Goal: Information Seeking & Learning: Understand process/instructions

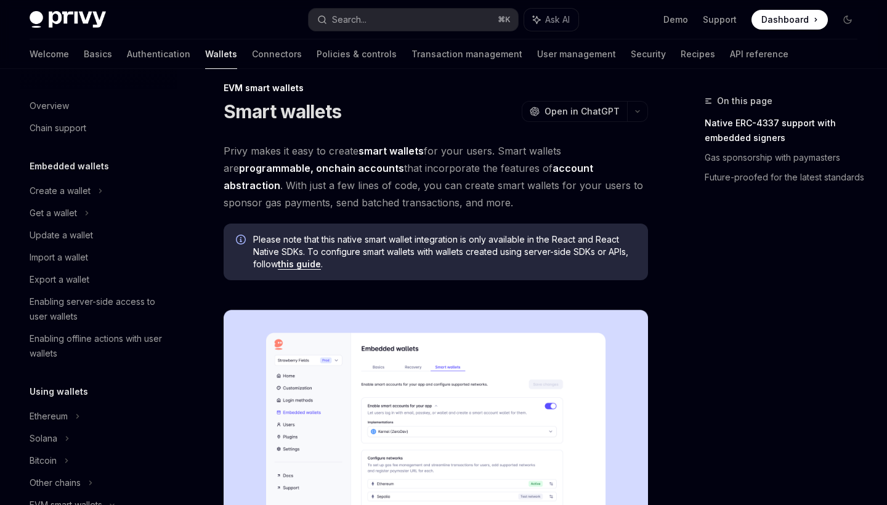
scroll to position [13, 0]
drag, startPoint x: 378, startPoint y: 168, endPoint x: 417, endPoint y: 175, distance: 40.1
click at [417, 175] on span "Privy makes it easy to create smart wallets for your users. Smart wallets are p…" at bounding box center [436, 176] width 425 height 69
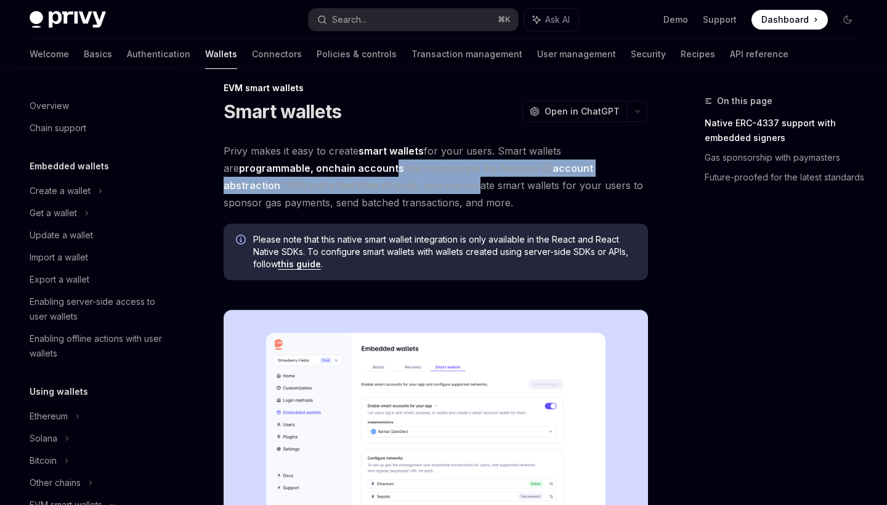
click at [432, 175] on span "Privy makes it easy to create smart wallets for your users. Smart wallets are p…" at bounding box center [436, 176] width 425 height 69
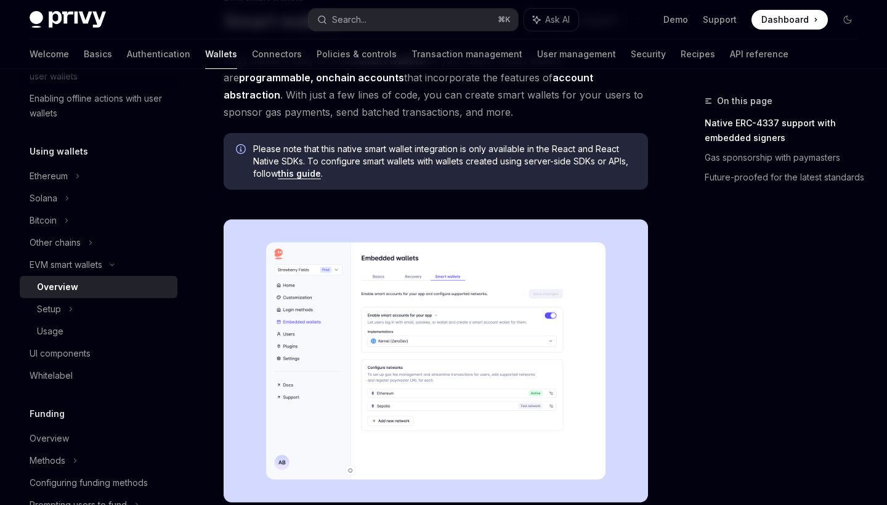
scroll to position [105, 0]
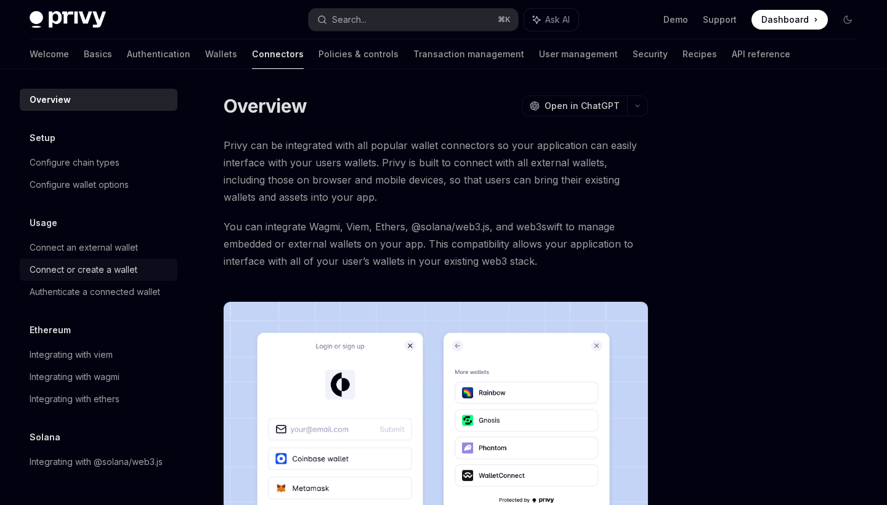
click at [104, 277] on div "Connect or create a wallet" at bounding box center [84, 269] width 108 height 15
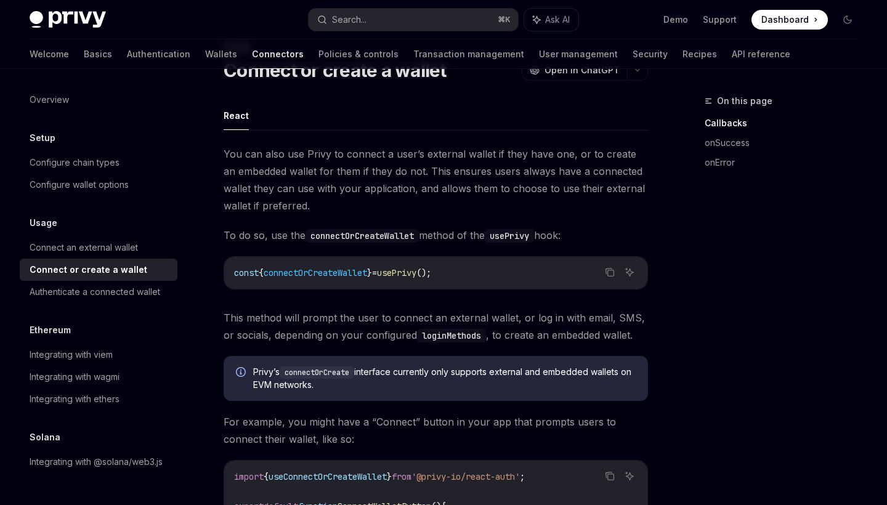
scroll to position [55, 0]
drag, startPoint x: 272, startPoint y: 163, endPoint x: 309, endPoint y: 176, distance: 39.2
click at [309, 176] on span "You can also use Privy to connect a user’s external wallet if they have one, or…" at bounding box center [436, 179] width 425 height 69
click at [349, 170] on span "You can also use Privy to connect a user’s external wallet if they have one, or…" at bounding box center [436, 179] width 425 height 69
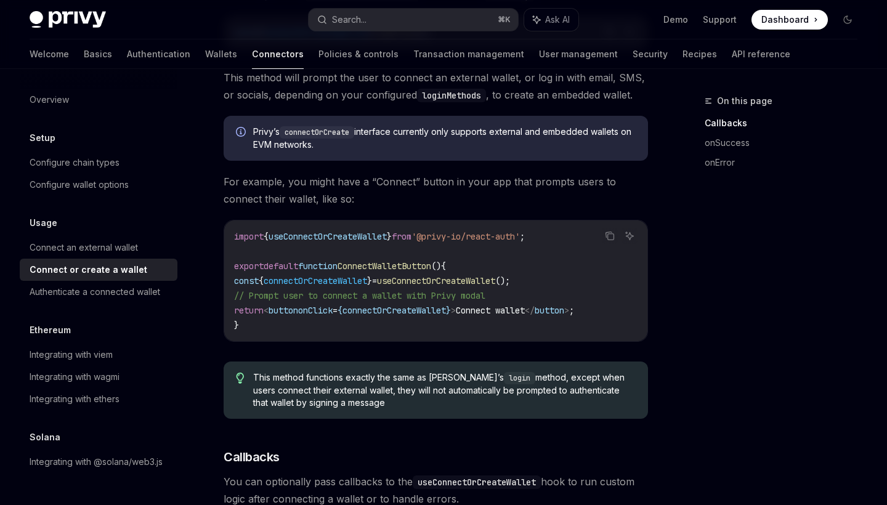
scroll to position [299, 0]
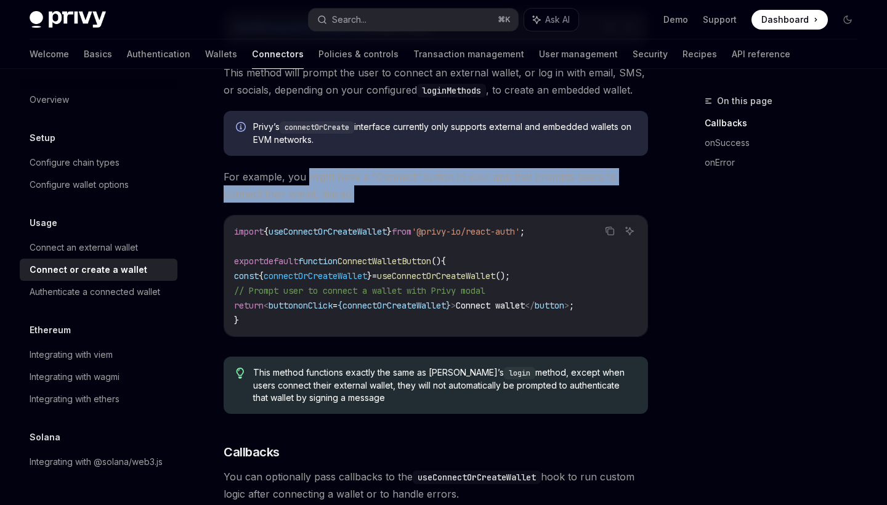
drag, startPoint x: 309, startPoint y: 176, endPoint x: 287, endPoint y: 203, distance: 35.0
click at [287, 203] on div "You can also use Privy to connect a user’s external wallet if they have one, or…" at bounding box center [436, 390] width 425 height 981
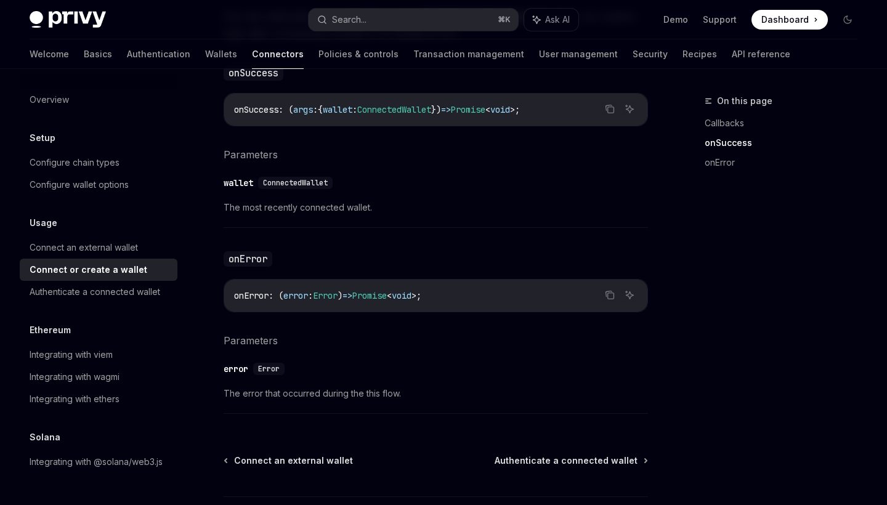
scroll to position [759, 0]
click at [547, 460] on span "Authenticate a connected wallet" at bounding box center [566, 462] width 143 height 12
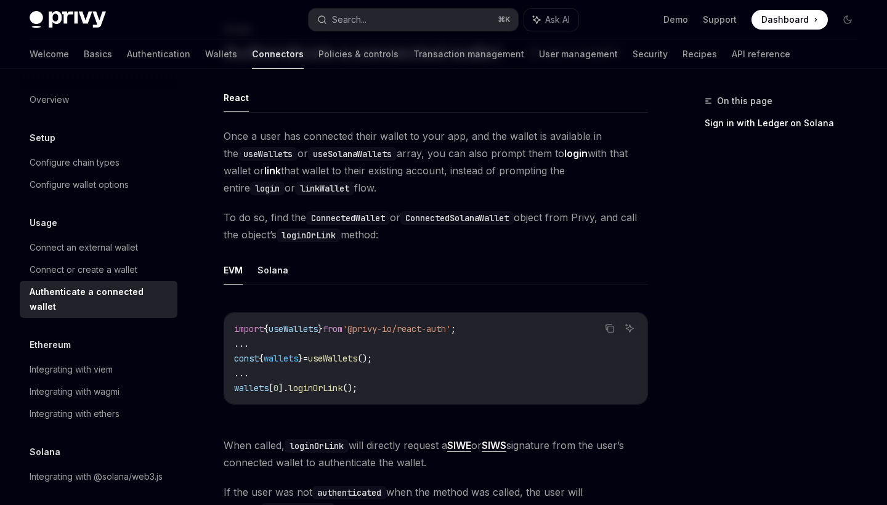
scroll to position [102, 0]
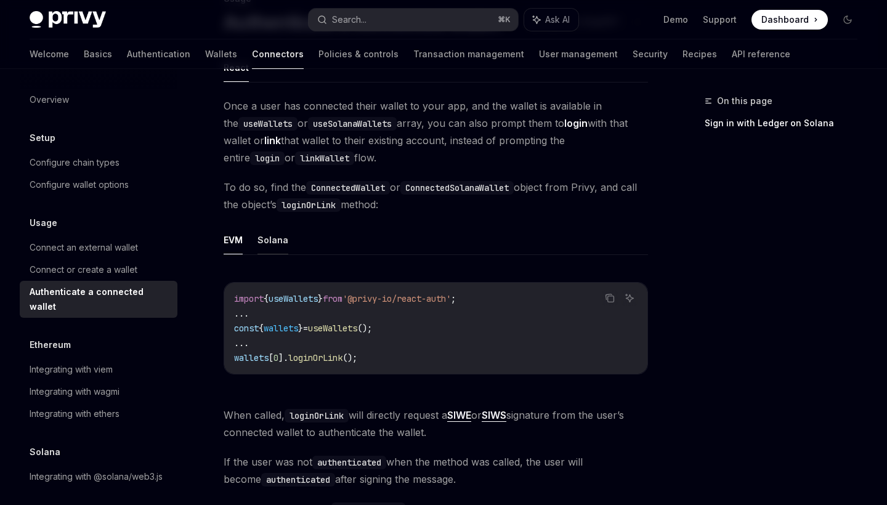
click at [273, 246] on button "Solana" at bounding box center [273, 240] width 31 height 29
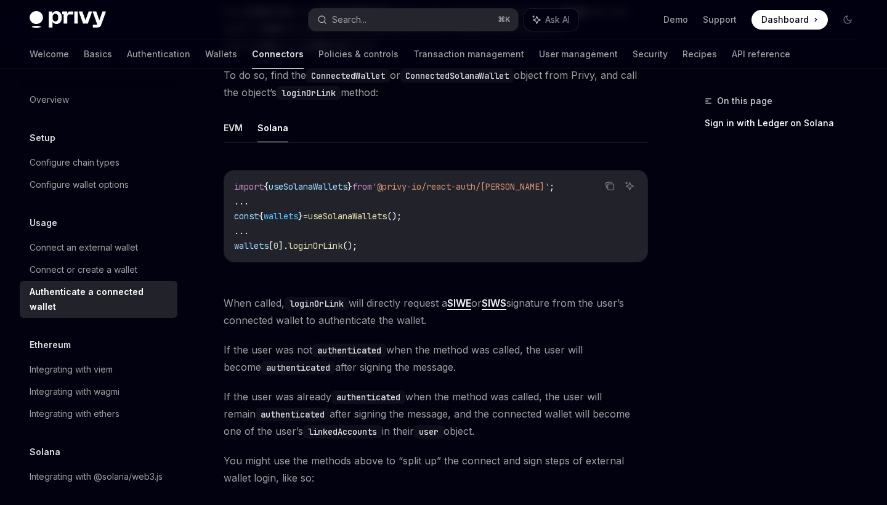
scroll to position [218, 0]
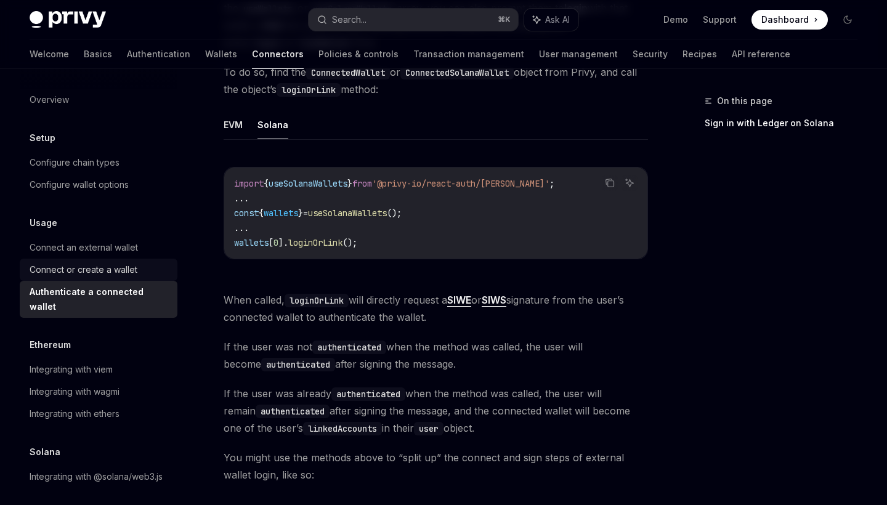
click at [100, 269] on div "Connect or create a wallet" at bounding box center [84, 269] width 108 height 15
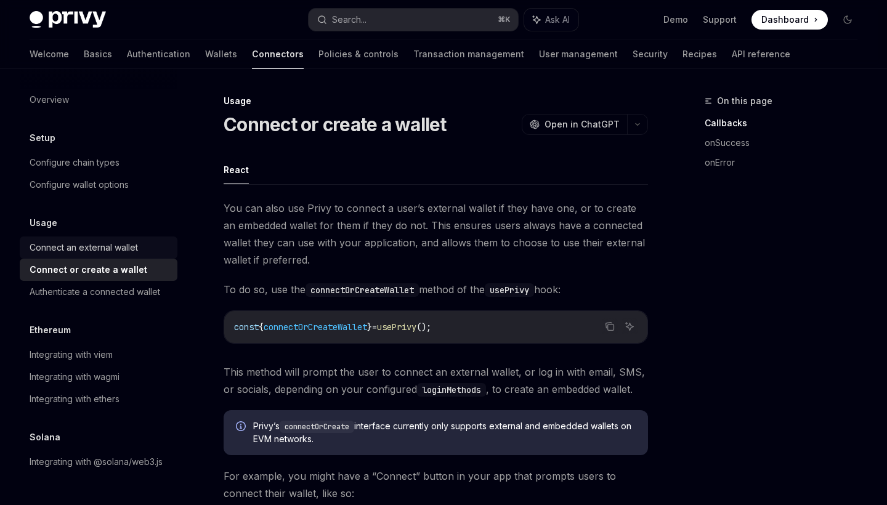
click at [111, 244] on div "Connect an external wallet" at bounding box center [84, 247] width 108 height 15
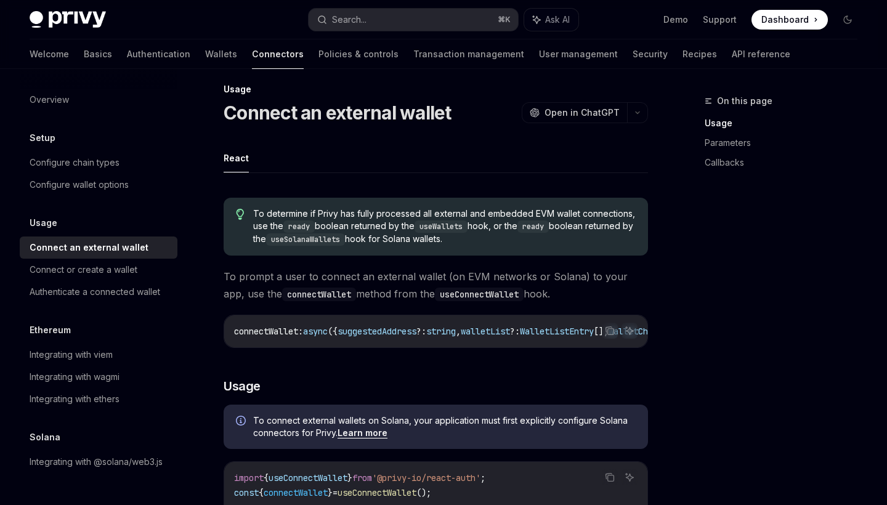
scroll to position [30, 0]
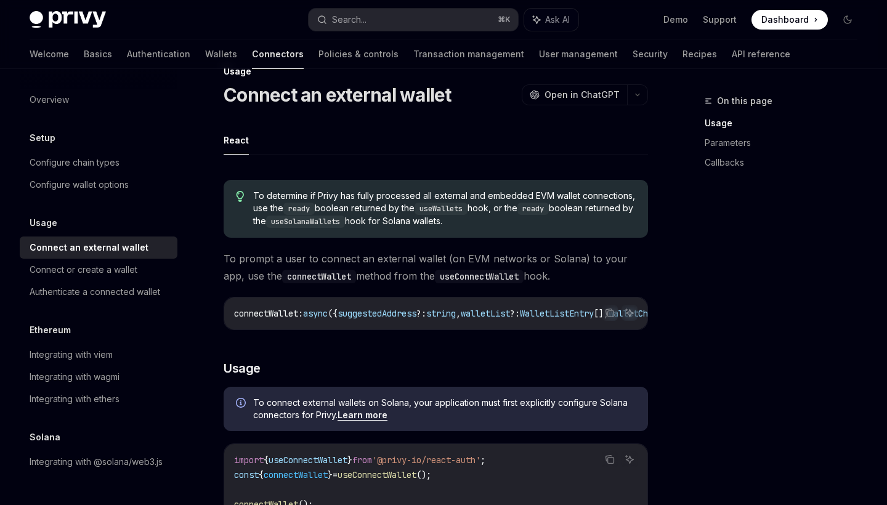
drag, startPoint x: 216, startPoint y: 96, endPoint x: 398, endPoint y: 227, distance: 224.7
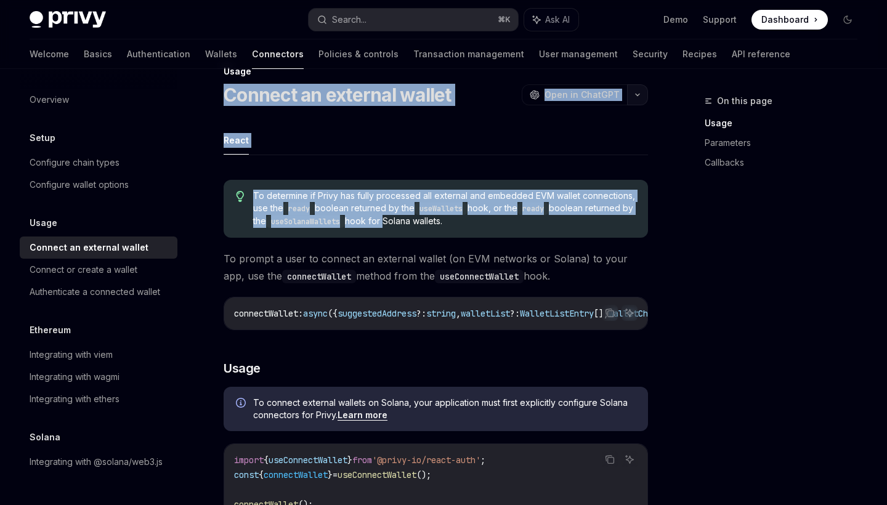
click at [640, 93] on icon "button" at bounding box center [637, 94] width 15 height 5
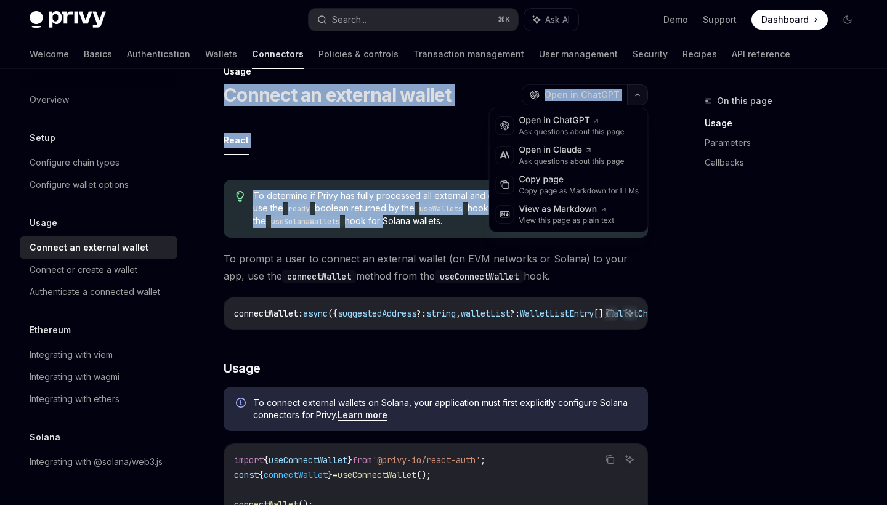
click at [638, 94] on icon "button" at bounding box center [637, 94] width 15 height 5
click at [635, 96] on icon "button" at bounding box center [637, 94] width 15 height 5
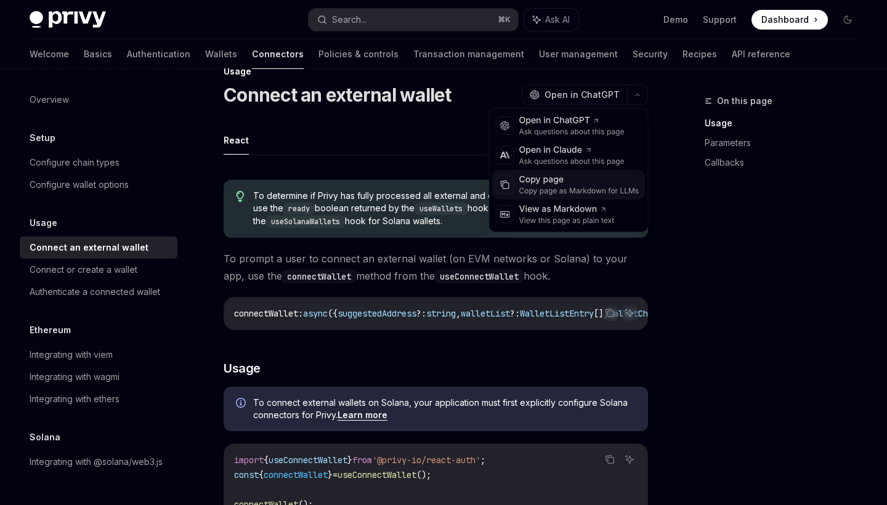
click at [558, 181] on div "Copy page" at bounding box center [579, 180] width 120 height 12
click at [636, 91] on button "button" at bounding box center [637, 94] width 21 height 21
click at [582, 181] on div "Copy page" at bounding box center [579, 180] width 120 height 12
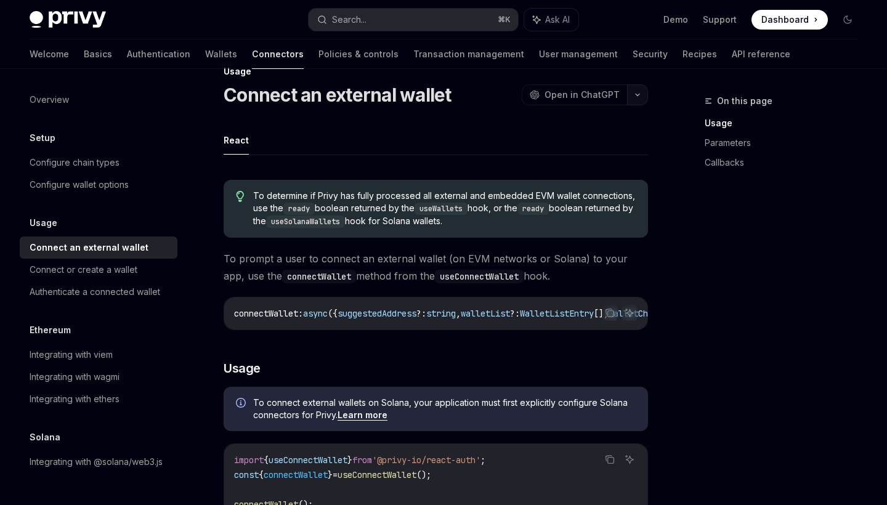
click at [635, 88] on button "button" at bounding box center [637, 94] width 21 height 21
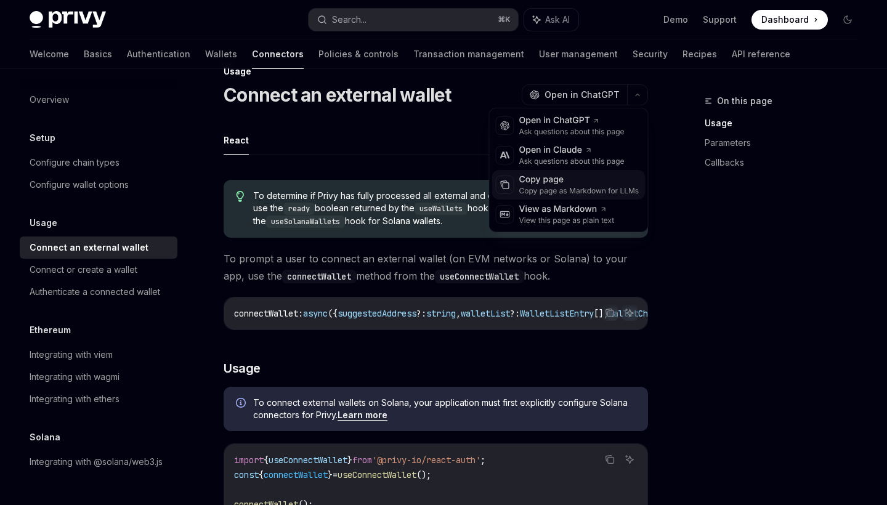
click at [516, 184] on div "Copy page Copy page as Markdown for LLMs" at bounding box center [568, 185] width 153 height 30
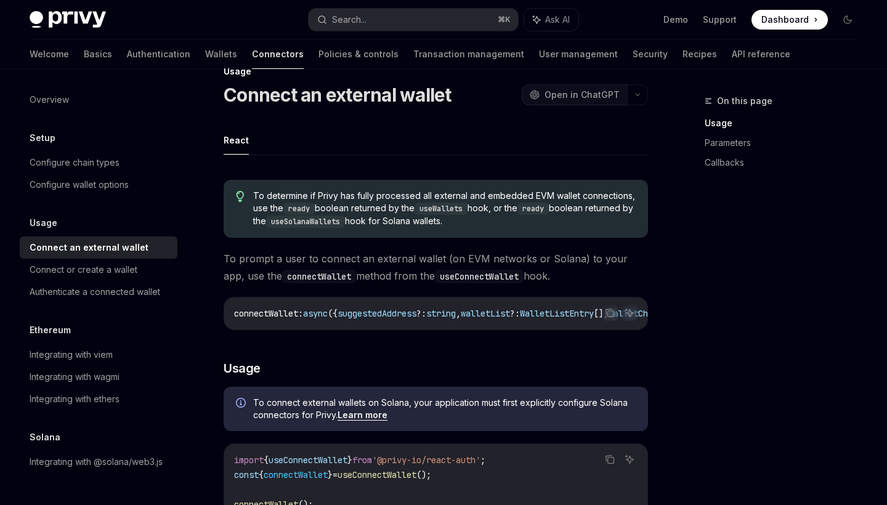
click at [564, 99] on span "Open in ChatGPT" at bounding box center [582, 95] width 75 height 12
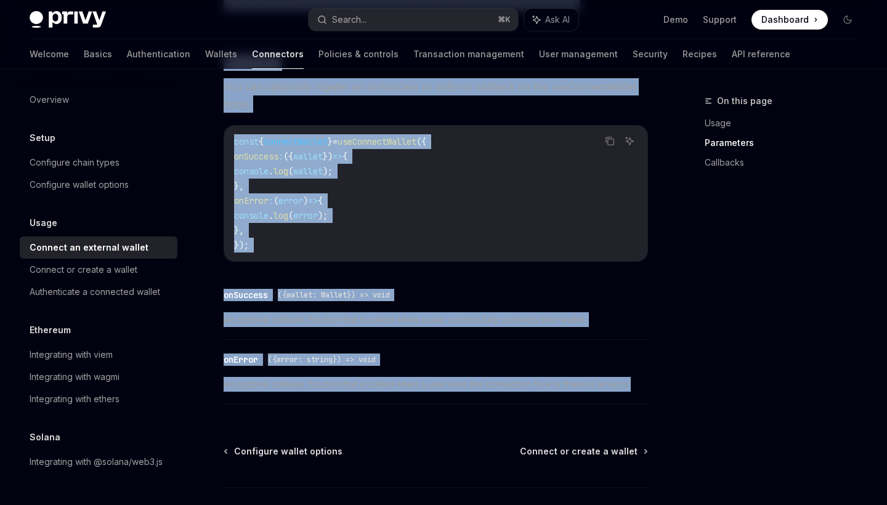
scroll to position [863, 0]
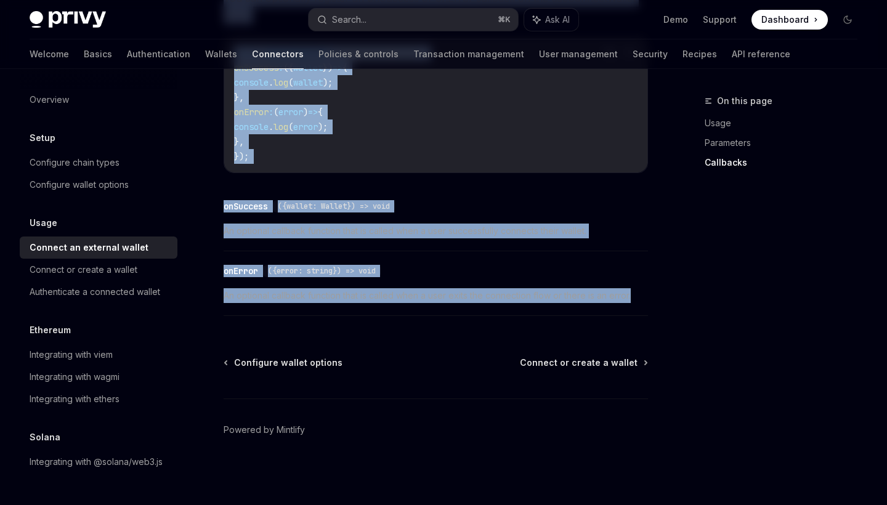
drag, startPoint x: 226, startPoint y: 177, endPoint x: 523, endPoint y: 322, distance: 331.0
copy div "To determine if Privy has fully processed all external and embedded EVM wallet …"
click at [573, 369] on div "Configure wallet options Connect or create a wallet Powered by Mintlify" at bounding box center [436, 431] width 425 height 149
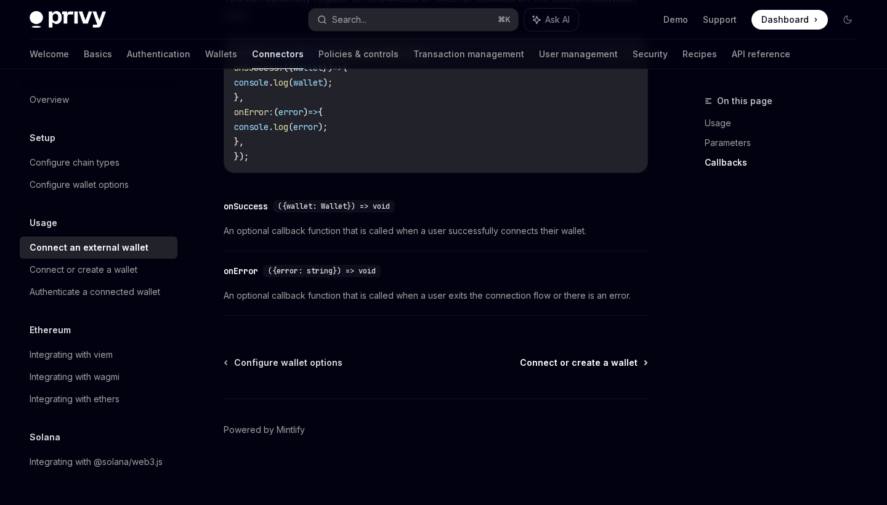
click at [581, 359] on span "Connect or create a wallet" at bounding box center [579, 363] width 118 height 12
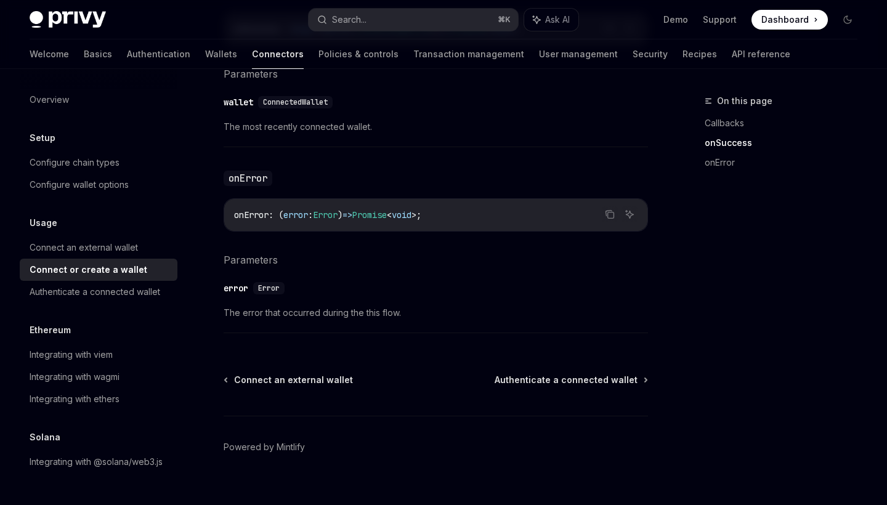
scroll to position [858, 0]
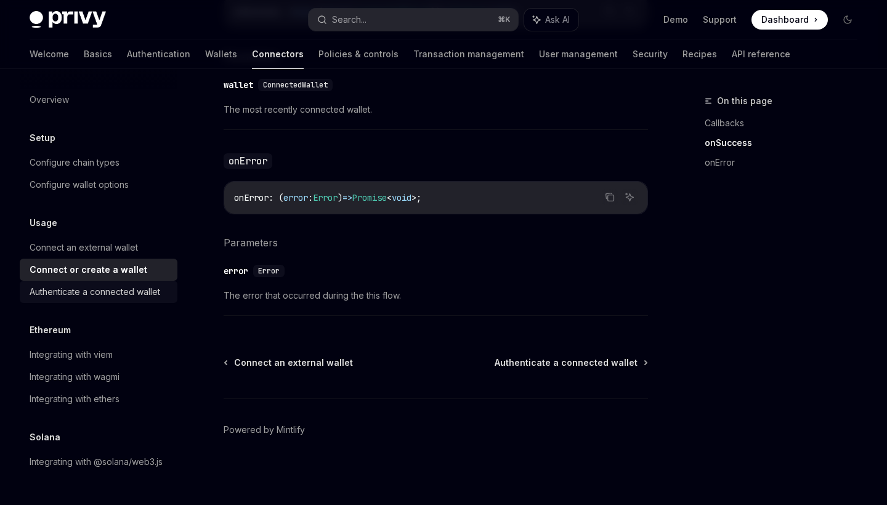
click at [122, 295] on div "Authenticate a connected wallet" at bounding box center [95, 292] width 131 height 15
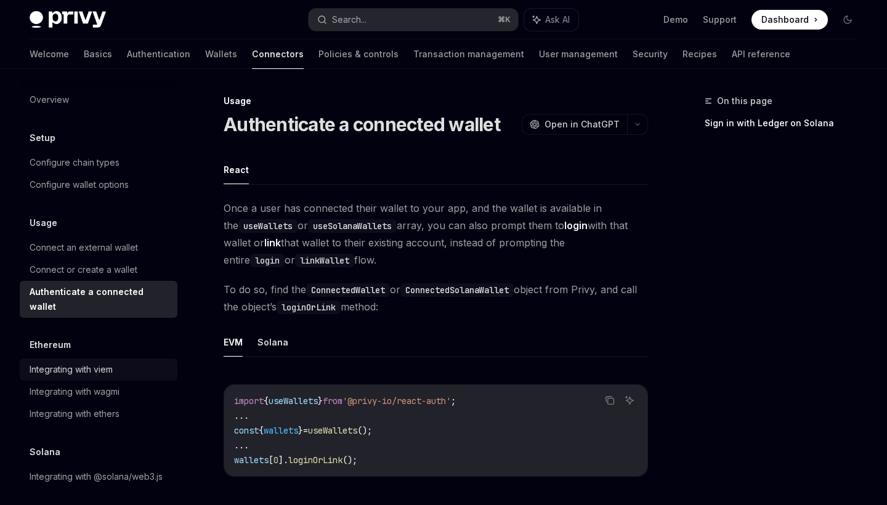
click at [113, 362] on div "Integrating with viem" at bounding box center [71, 369] width 83 height 15
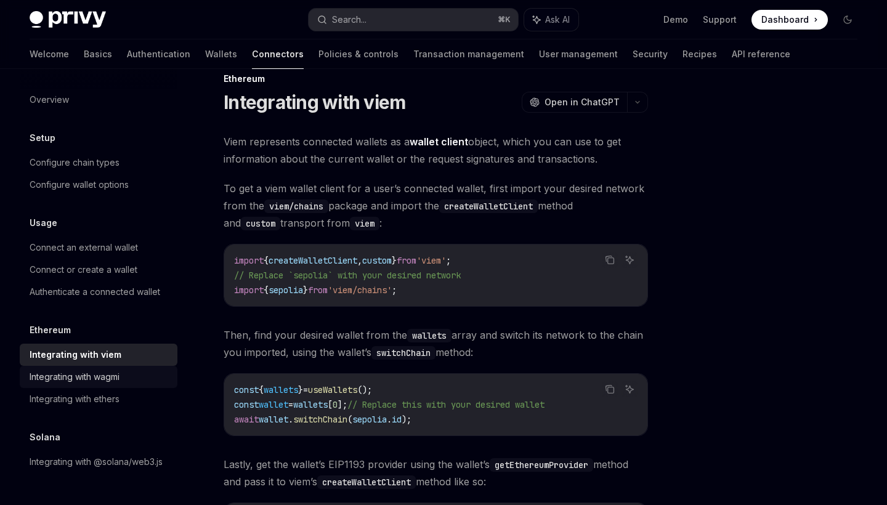
scroll to position [45, 0]
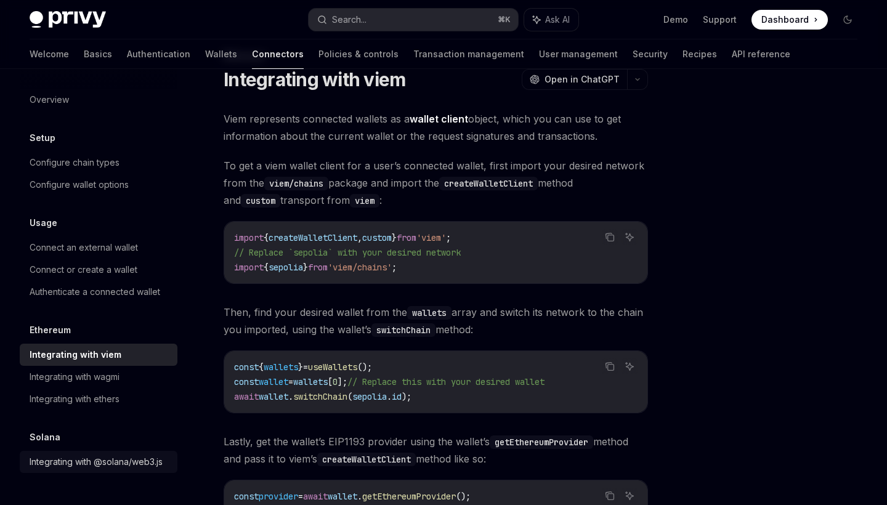
click at [93, 461] on div "Integrating with @solana/web3.js" at bounding box center [96, 462] width 133 height 15
type textarea "*"
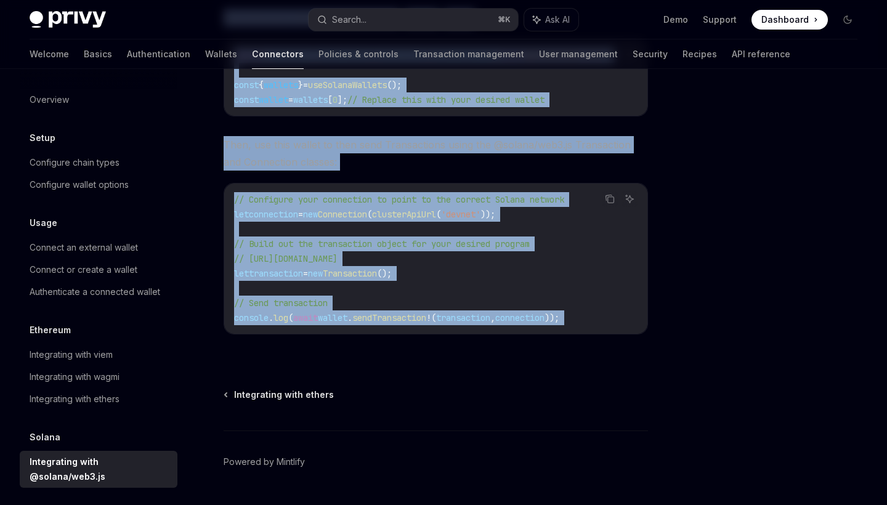
scroll to position [299, 0]
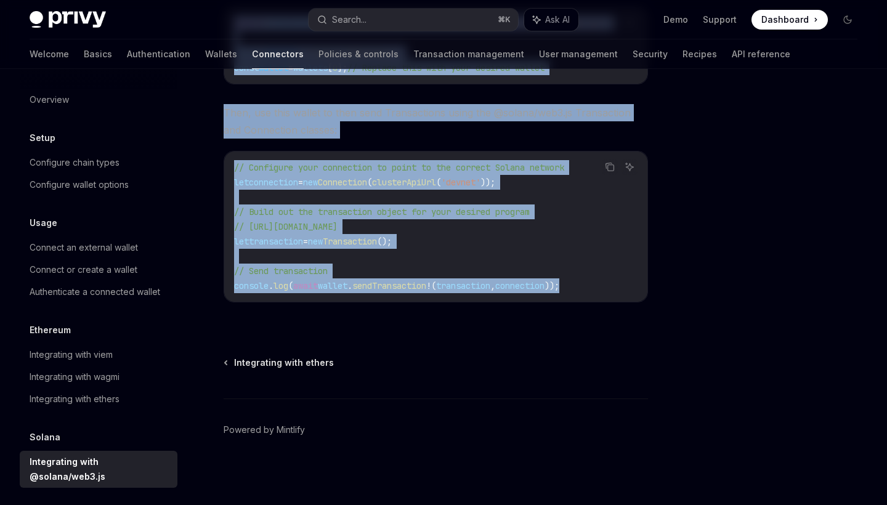
drag, startPoint x: 220, startPoint y: 165, endPoint x: 479, endPoint y: 298, distance: 291.6
click at [479, 298] on div "Solana Integrating with @solana/web3.js OpenAI Open in ChatGPT OpenAI Open in C…" at bounding box center [320, 150] width 661 height 710
copy div "Privy’s ConnectedSolanaWallet object is fully compatible with popular web3 libr…"
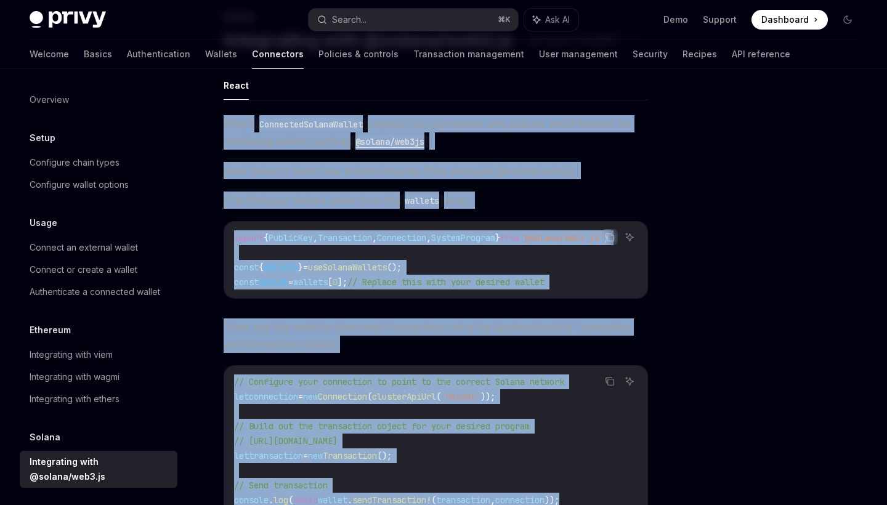
scroll to position [108, 0]
